Goal: Register for event/course

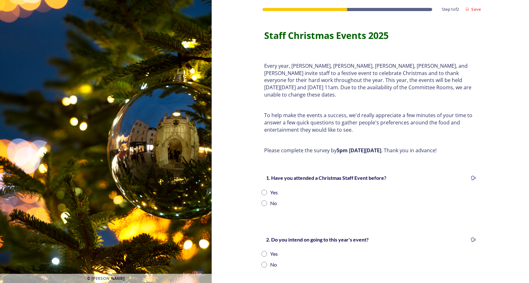
click at [221, 184] on div "Step 1 of 2 Save Staff Christmas Events 2025 Every year, [PERSON_NAME], [PERSON…" at bounding box center [370, 255] width 317 height 511
click at [264, 190] on input "radio" at bounding box center [264, 193] width 6 height 6
radio input "true"
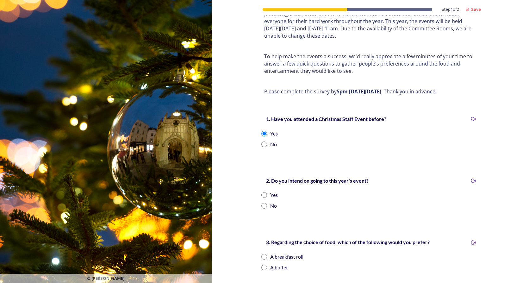
scroll to position [63, 0]
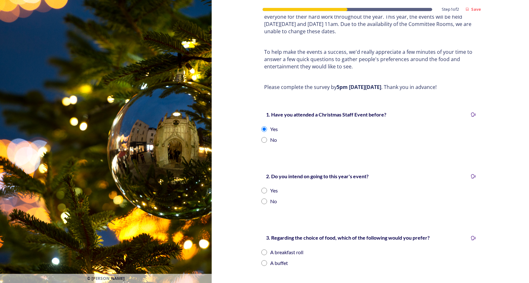
click at [262, 188] on input "radio" at bounding box center [264, 191] width 6 height 6
radio input "true"
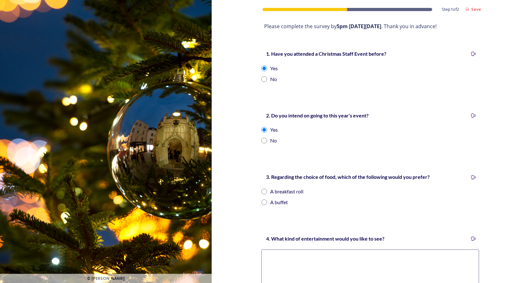
scroll to position [127, 0]
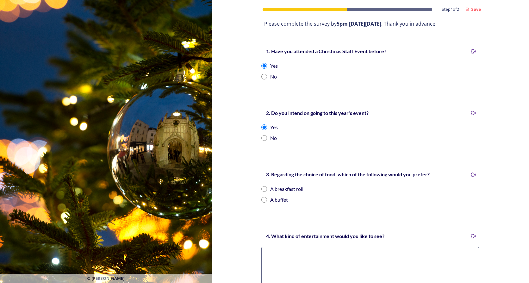
click at [262, 186] on input "radio" at bounding box center [264, 189] width 6 height 6
radio input "true"
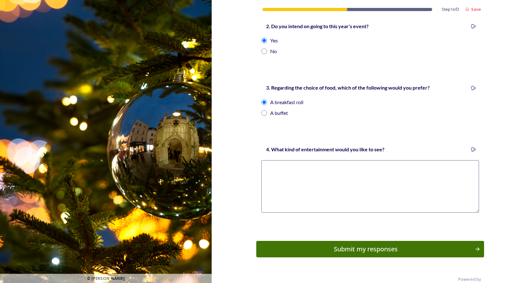
scroll to position [217, 0]
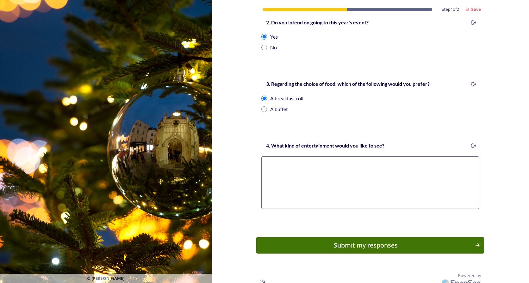
click at [271, 163] on textarea at bounding box center [370, 182] width 218 height 53
type textarea "Just a quiz and a chance to chat"
click at [357, 240] on div "Submit my responses" at bounding box center [366, 244] width 214 height 9
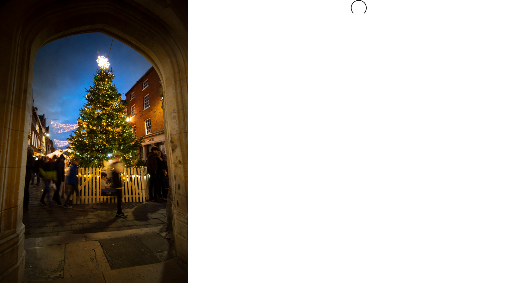
scroll to position [0, 0]
